Goal: Task Accomplishment & Management: Complete application form

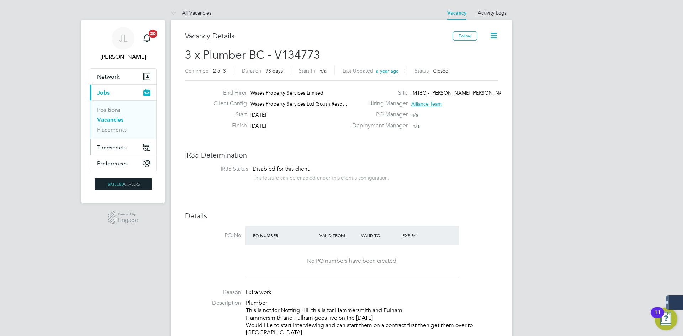
click at [110, 147] on span "Timesheets" at bounding box center [112, 147] width 30 height 7
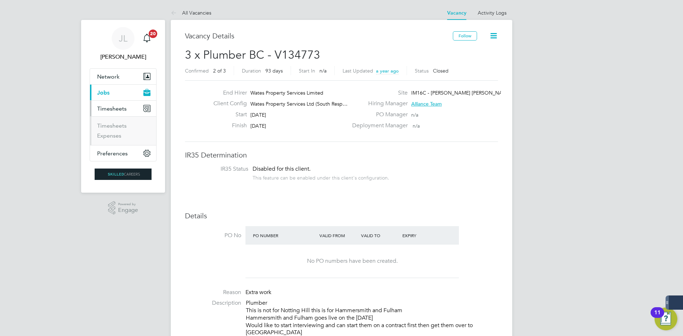
click at [116, 130] on li "Timesheets" at bounding box center [123, 127] width 53 height 10
click at [118, 124] on link "Timesheets" at bounding box center [112, 125] width 30 height 7
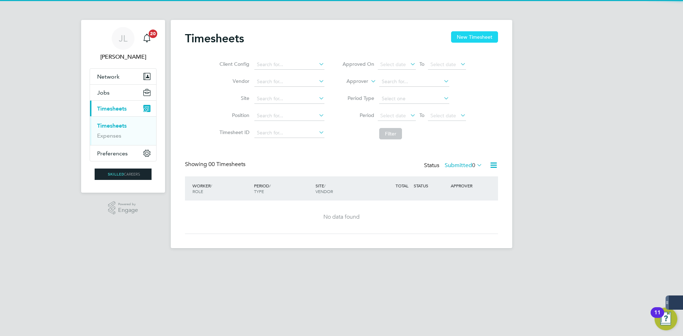
click at [472, 36] on button "New Timesheet" at bounding box center [474, 36] width 47 height 11
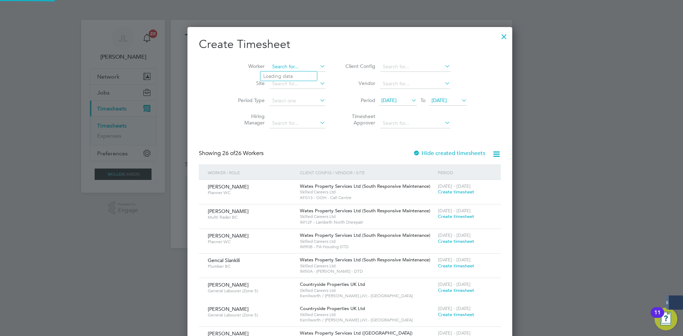
click at [304, 65] on input at bounding box center [298, 67] width 56 height 10
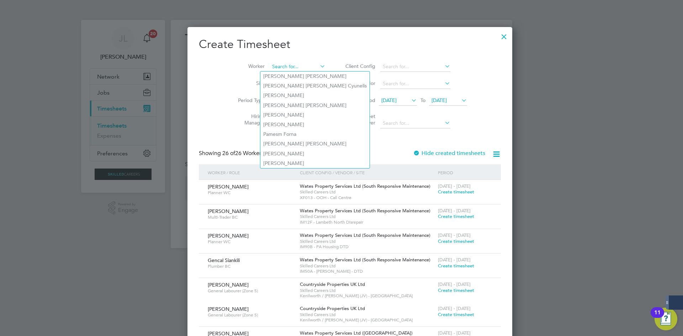
paste input "Mosimileoluwa Aliu"
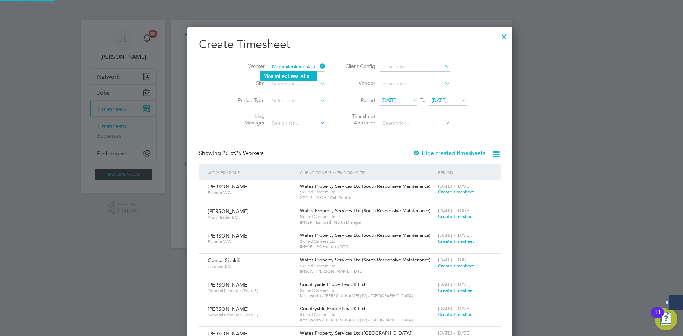
type input "Mosimileoluwa Aliu"
click at [298, 75] on li "Mosimileoluwa Aliu" at bounding box center [288, 76] width 57 height 10
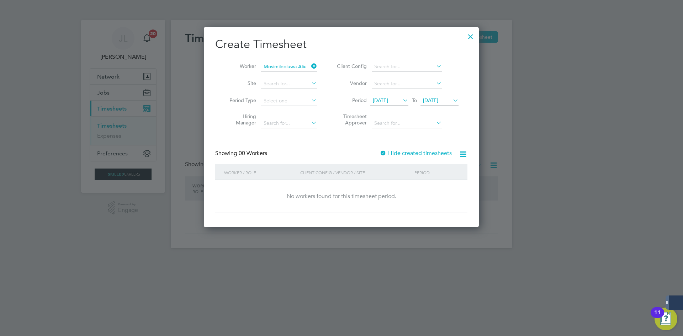
click at [397, 150] on label "Hide created timesheets" at bounding box center [416, 153] width 72 height 7
click at [396, 95] on li "Period [DATE] To [DATE]" at bounding box center [397, 100] width 142 height 17
click at [396, 99] on span "[DATE]" at bounding box center [389, 101] width 38 height 10
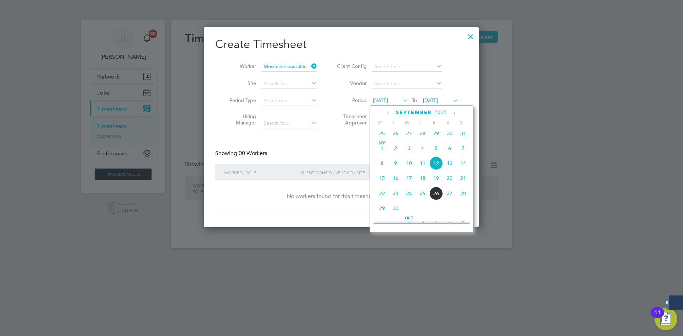
click at [436, 151] on span "5" at bounding box center [436, 149] width 14 height 14
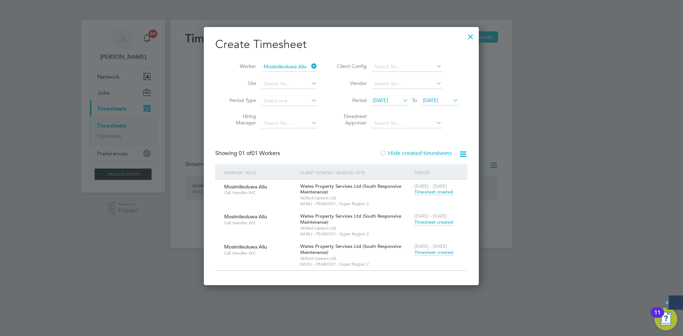
click at [443, 252] on span "Timesheet created" at bounding box center [433, 252] width 39 height 6
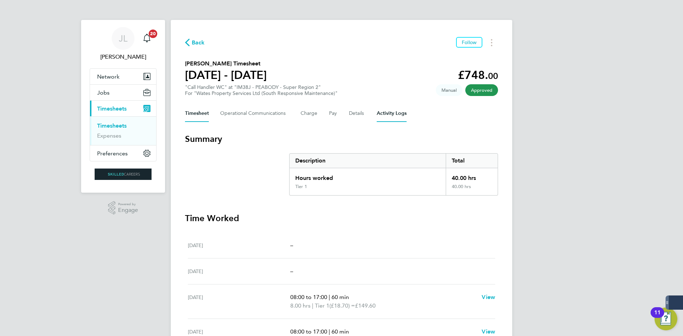
click at [383, 110] on Logs-tab "Activity Logs" at bounding box center [392, 113] width 30 height 17
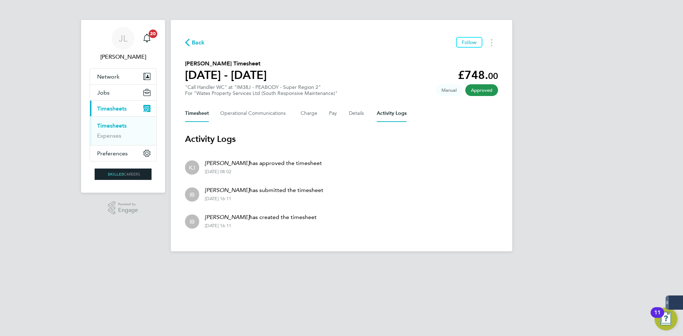
click at [194, 119] on button "Timesheet" at bounding box center [197, 113] width 24 height 17
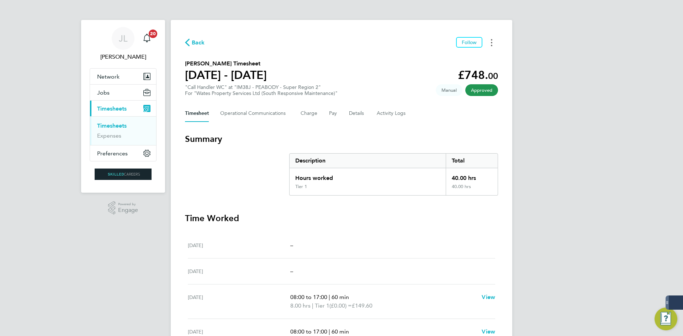
click at [489, 42] on button "Timesheets Menu" at bounding box center [491, 42] width 13 height 11
click at [471, 60] on link "Download timesheet" at bounding box center [455, 58] width 85 height 14
drag, startPoint x: 356, startPoint y: 26, endPoint x: 463, endPoint y: 199, distance: 203.6
click at [451, 203] on div "Back Follow [PERSON_NAME] Timesheet [DATE] - [DATE] £748. 00 "Call Handler WC" …" at bounding box center [341, 247] width 341 height 454
click at [265, 46] on div "Back Follow" at bounding box center [341, 42] width 313 height 11
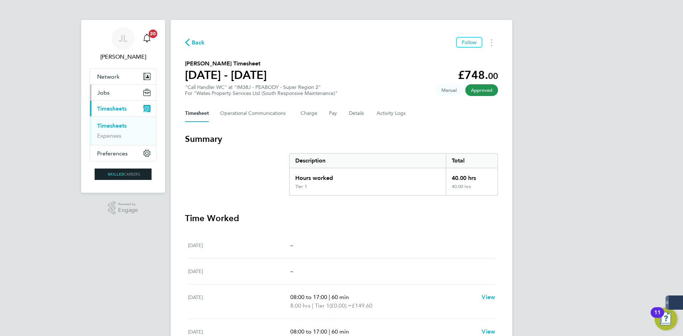
click at [106, 95] on span "Jobs" at bounding box center [103, 92] width 12 height 7
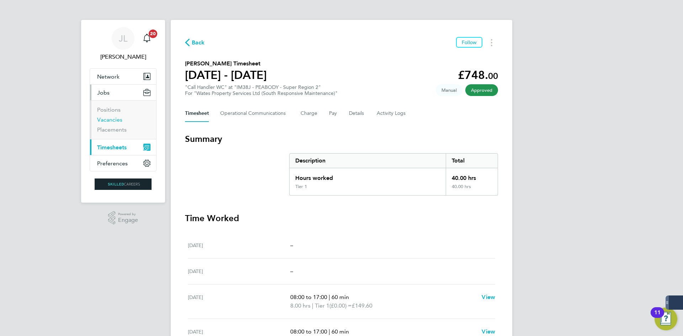
drag, startPoint x: 116, startPoint y: 118, endPoint x: 114, endPoint y: 128, distance: 9.8
click at [116, 118] on link "Vacancies" at bounding box center [109, 119] width 25 height 7
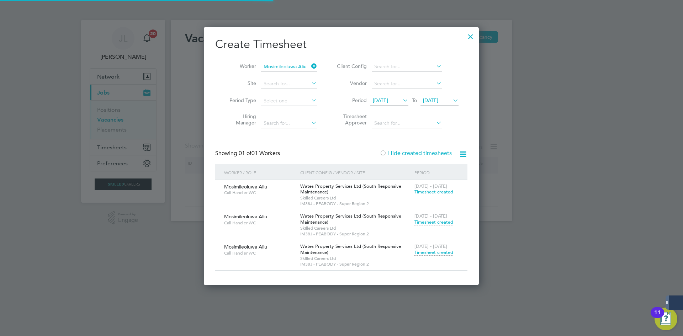
scroll to position [259, 275]
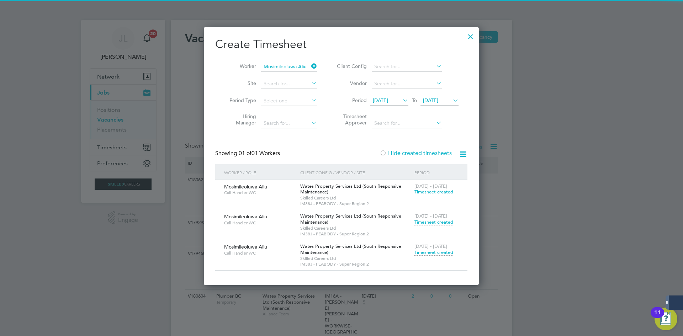
click at [463, 34] on div "Create Timesheet Worker Mosimileoluwa Aliu Site Period Type Hiring Manager Clie…" at bounding box center [341, 156] width 275 height 258
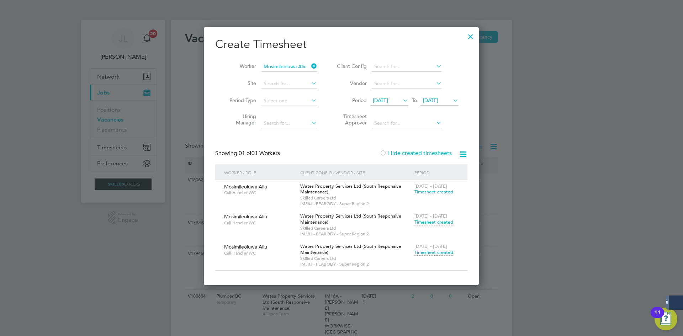
click at [467, 36] on div at bounding box center [470, 34] width 13 height 13
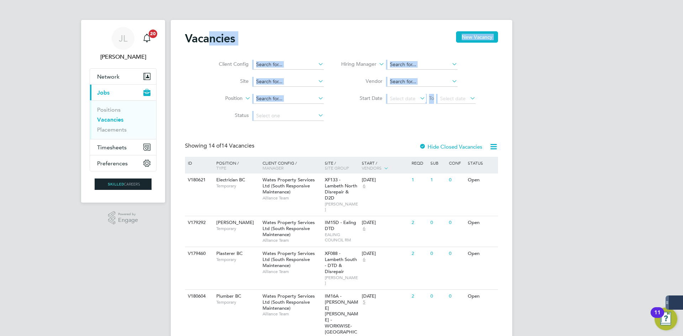
drag, startPoint x: 520, startPoint y: 108, endPoint x: 208, endPoint y: 38, distance: 320.0
click at [209, 38] on h2 "Vacancies" at bounding box center [210, 38] width 50 height 14
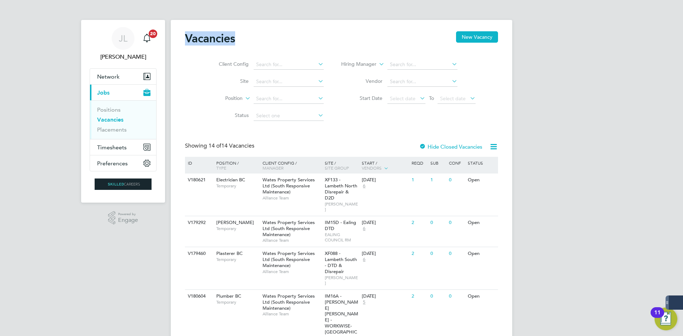
click at [208, 38] on h2 "Vacancies" at bounding box center [210, 38] width 50 height 14
click at [207, 37] on h2 "Vacancies" at bounding box center [210, 38] width 50 height 14
click at [207, 41] on h2 "Vacancies" at bounding box center [210, 38] width 50 height 14
click at [207, 40] on h2 "Vacancies" at bounding box center [210, 38] width 50 height 14
click at [207, 39] on h2 "Vacancies" at bounding box center [210, 38] width 50 height 14
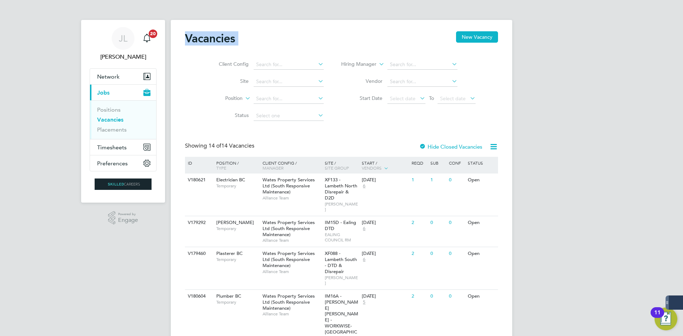
click at [208, 39] on h2 "Vacancies" at bounding box center [210, 38] width 50 height 14
click at [213, 39] on h2 "Vacancies" at bounding box center [210, 38] width 50 height 14
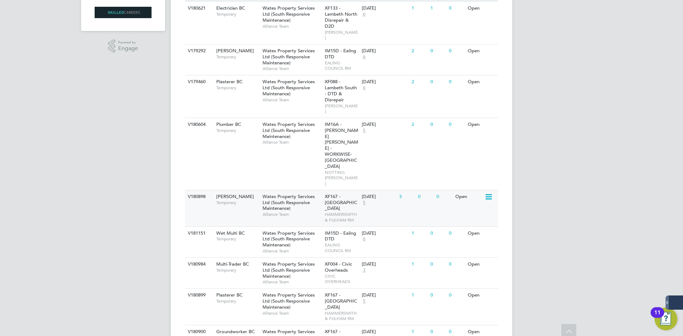
scroll to position [178, 0]
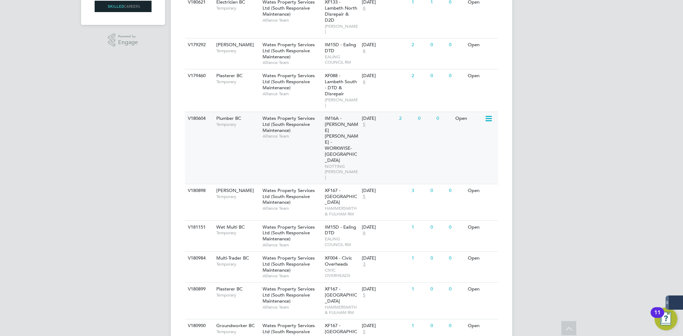
drag, startPoint x: 569, startPoint y: 176, endPoint x: 479, endPoint y: 133, distance: 99.6
click at [457, 131] on div "[PERSON_NAME] Notifications 20 Applications: Network Businesses Sites Workers C…" at bounding box center [341, 205] width 683 height 767
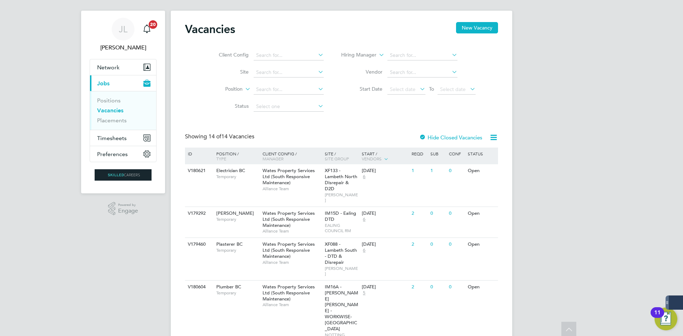
scroll to position [0, 0]
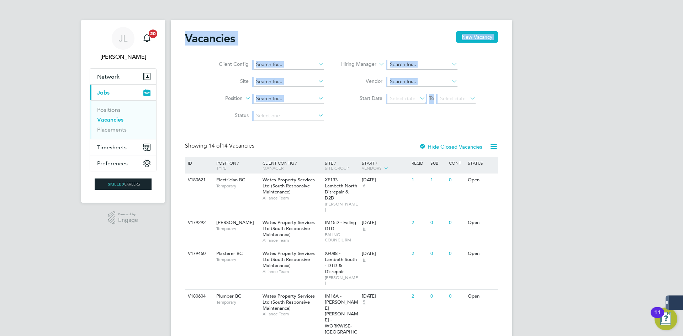
drag, startPoint x: 470, startPoint y: 133, endPoint x: 180, endPoint y: 33, distance: 307.0
click at [365, 90] on li "Vendor" at bounding box center [409, 81] width 152 height 17
drag, startPoint x: 537, startPoint y: 185, endPoint x: 214, endPoint y: 27, distance: 358.9
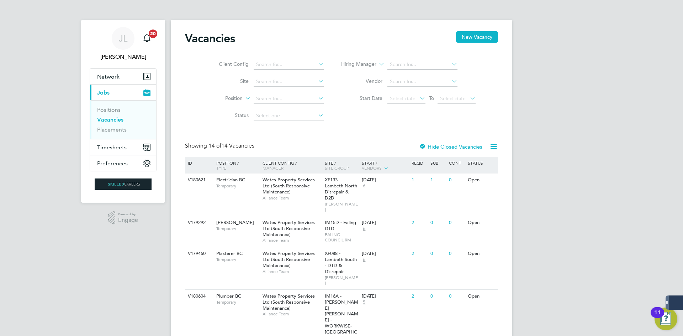
click at [207, 36] on h2 "Vacancies" at bounding box center [210, 38] width 50 height 14
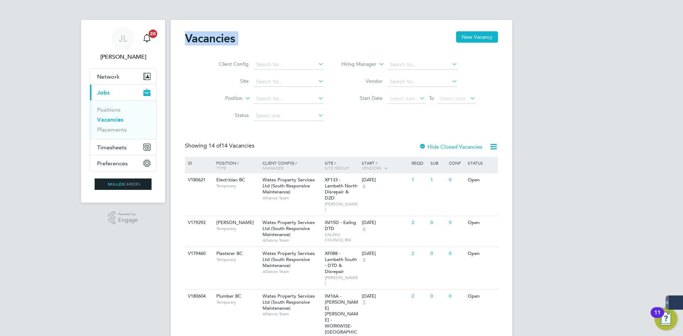
click at [207, 36] on h2 "Vacancies" at bounding box center [210, 38] width 50 height 14
drag, startPoint x: 523, startPoint y: 55, endPoint x: 543, endPoint y: 71, distance: 25.8
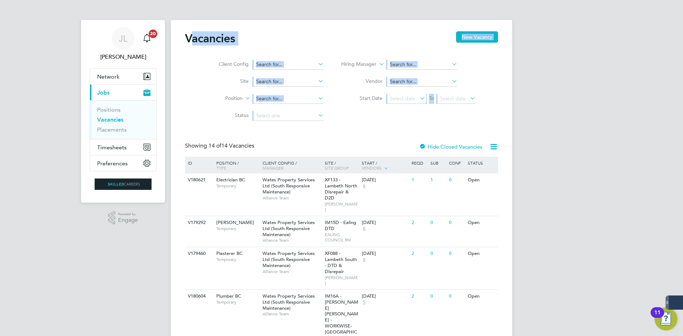
drag, startPoint x: 511, startPoint y: 96, endPoint x: 191, endPoint y: 27, distance: 327.4
drag, startPoint x: 354, startPoint y: 47, endPoint x: 367, endPoint y: 52, distance: 14.2
click at [353, 46] on div "Vacancies New Vacancy" at bounding box center [341, 41] width 313 height 21
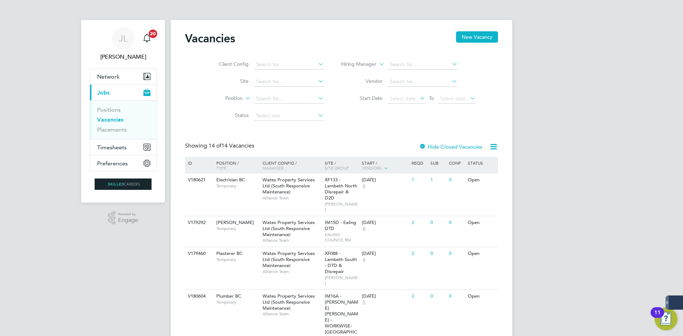
click at [376, 114] on div "Client Config Site Position Status Hiring Manager Vendor Start Date Select date…" at bounding box center [341, 89] width 313 height 72
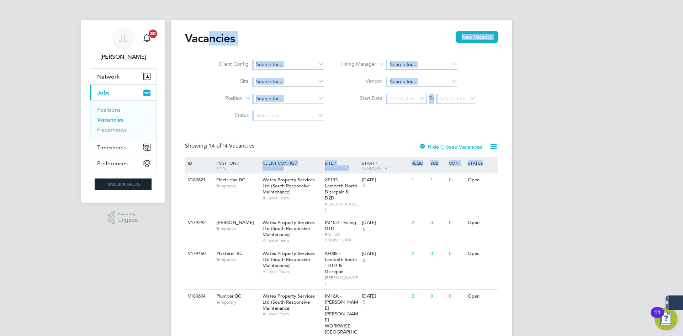
drag, startPoint x: 511, startPoint y: 225, endPoint x: 208, endPoint y: 41, distance: 354.6
click at [218, 33] on h2 "Vacancies" at bounding box center [210, 38] width 50 height 14
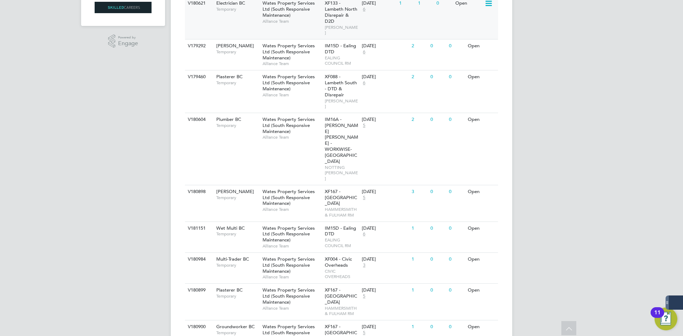
scroll to position [107, 0]
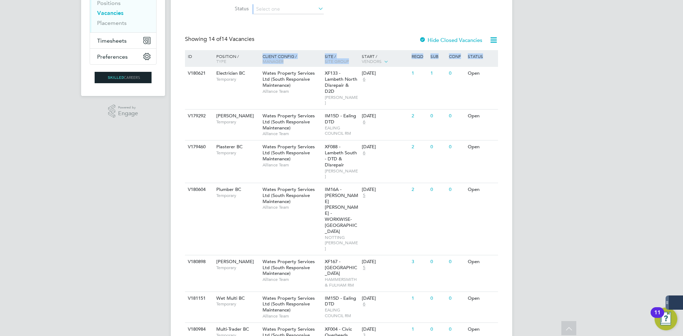
drag, startPoint x: 248, startPoint y: 44, endPoint x: 141, endPoint y: 11, distance: 111.3
click at [145, 14] on div "[PERSON_NAME] Notifications 20 Applications: Network Businesses Sites Workers C…" at bounding box center [341, 276] width 683 height 767
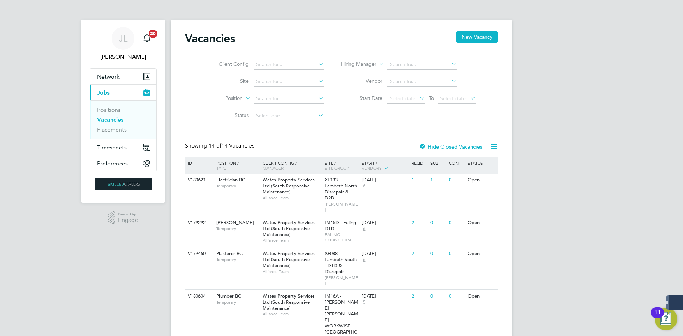
click at [388, 55] on div "Client Config Site Position Status Hiring Manager Vendor Start Date Select date…" at bounding box center [341, 89] width 313 height 72
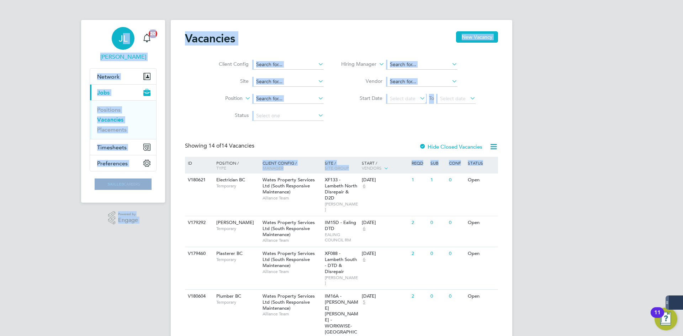
drag, startPoint x: 555, startPoint y: 166, endPoint x: 119, endPoint y: 28, distance: 457.8
drag, startPoint x: 229, startPoint y: 168, endPoint x: 247, endPoint y: 165, distance: 18.0
click at [229, 167] on div "Position / Type" at bounding box center [236, 165] width 50 height 17
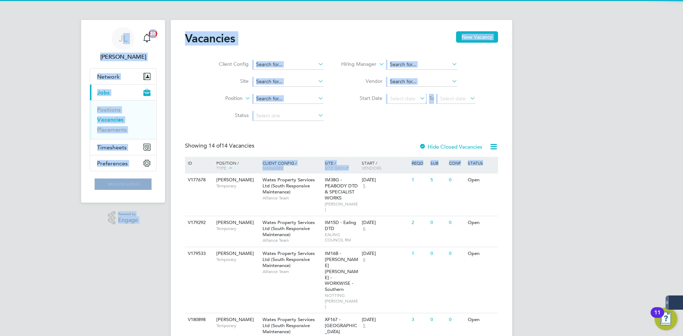
click at [221, 163] on div "Position / Type" at bounding box center [236, 166] width 50 height 18
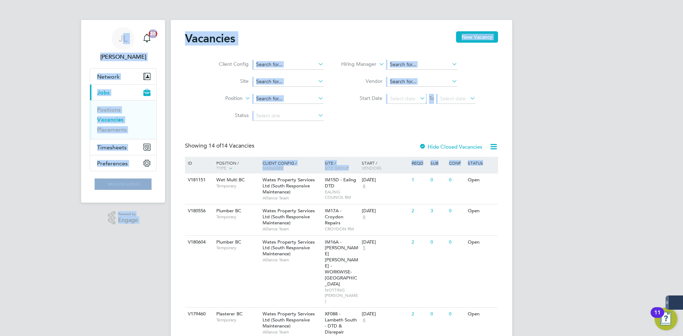
drag, startPoint x: 384, startPoint y: 129, endPoint x: 376, endPoint y: 128, distance: 8.7
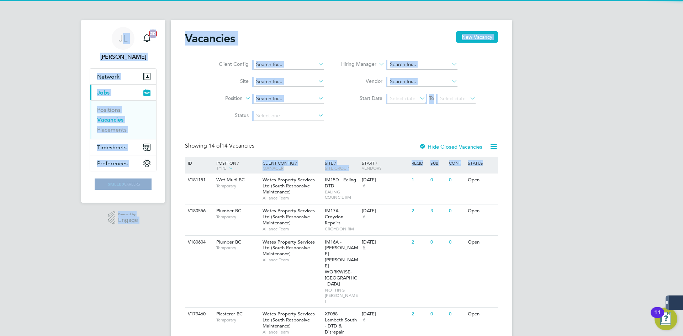
click at [374, 121] on div "Client Config Site Position Status Hiring Manager Vendor Start Date Select date…" at bounding box center [341, 89] width 313 height 72
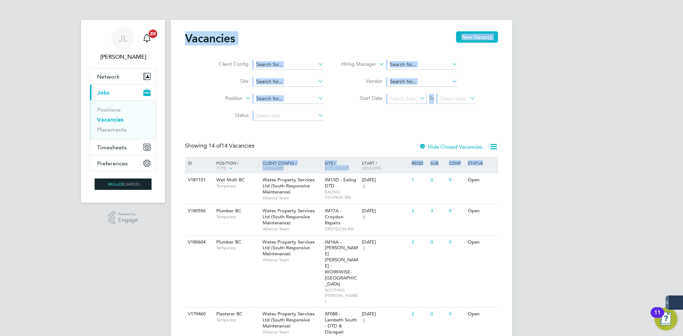
drag, startPoint x: 569, startPoint y: 187, endPoint x: 309, endPoint y: -20, distance: 332.9
drag, startPoint x: 462, startPoint y: 142, endPoint x: 264, endPoint y: 26, distance: 230.2
